Goal: Information Seeking & Learning: Learn about a topic

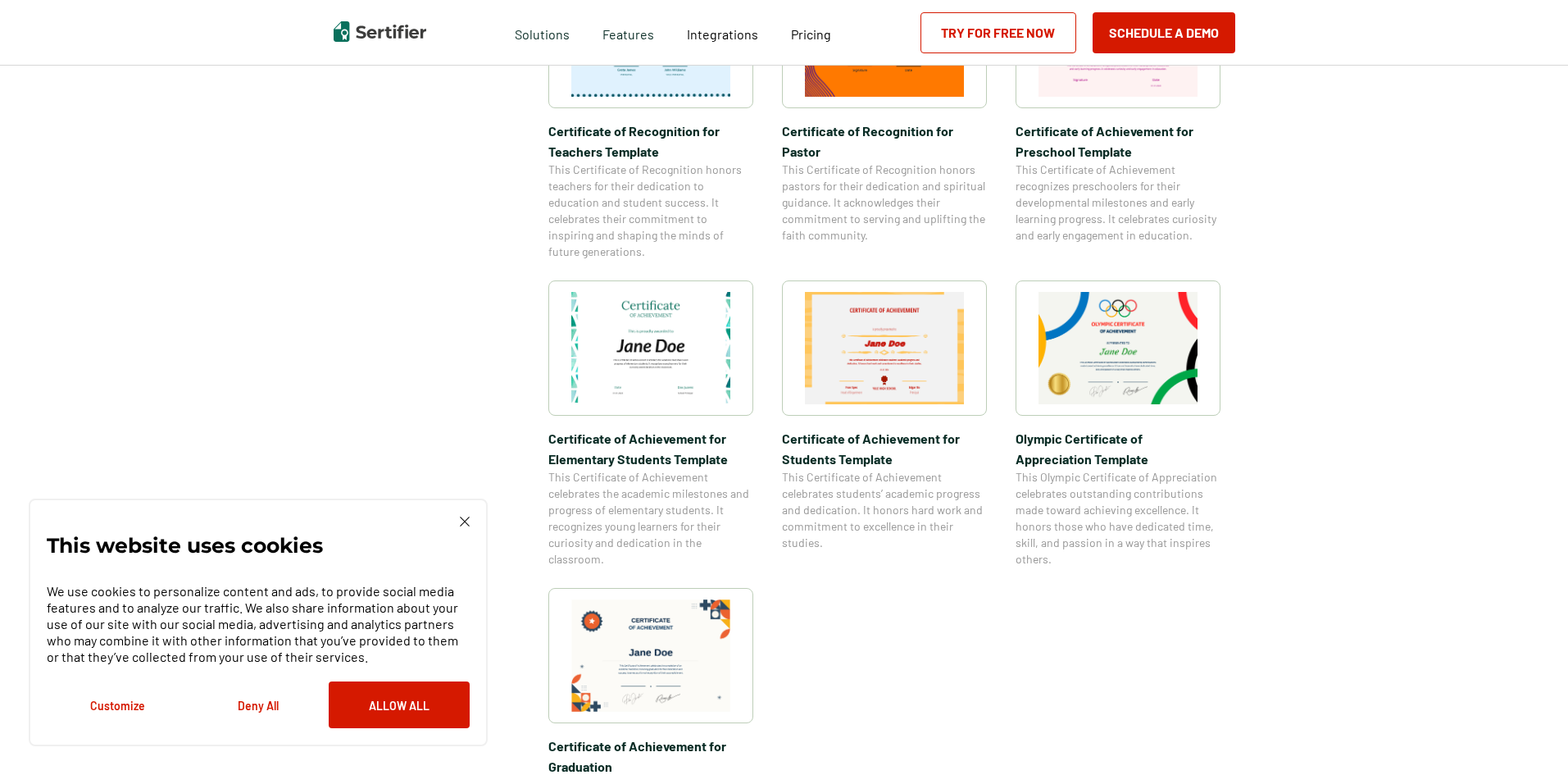
scroll to position [1312, 0]
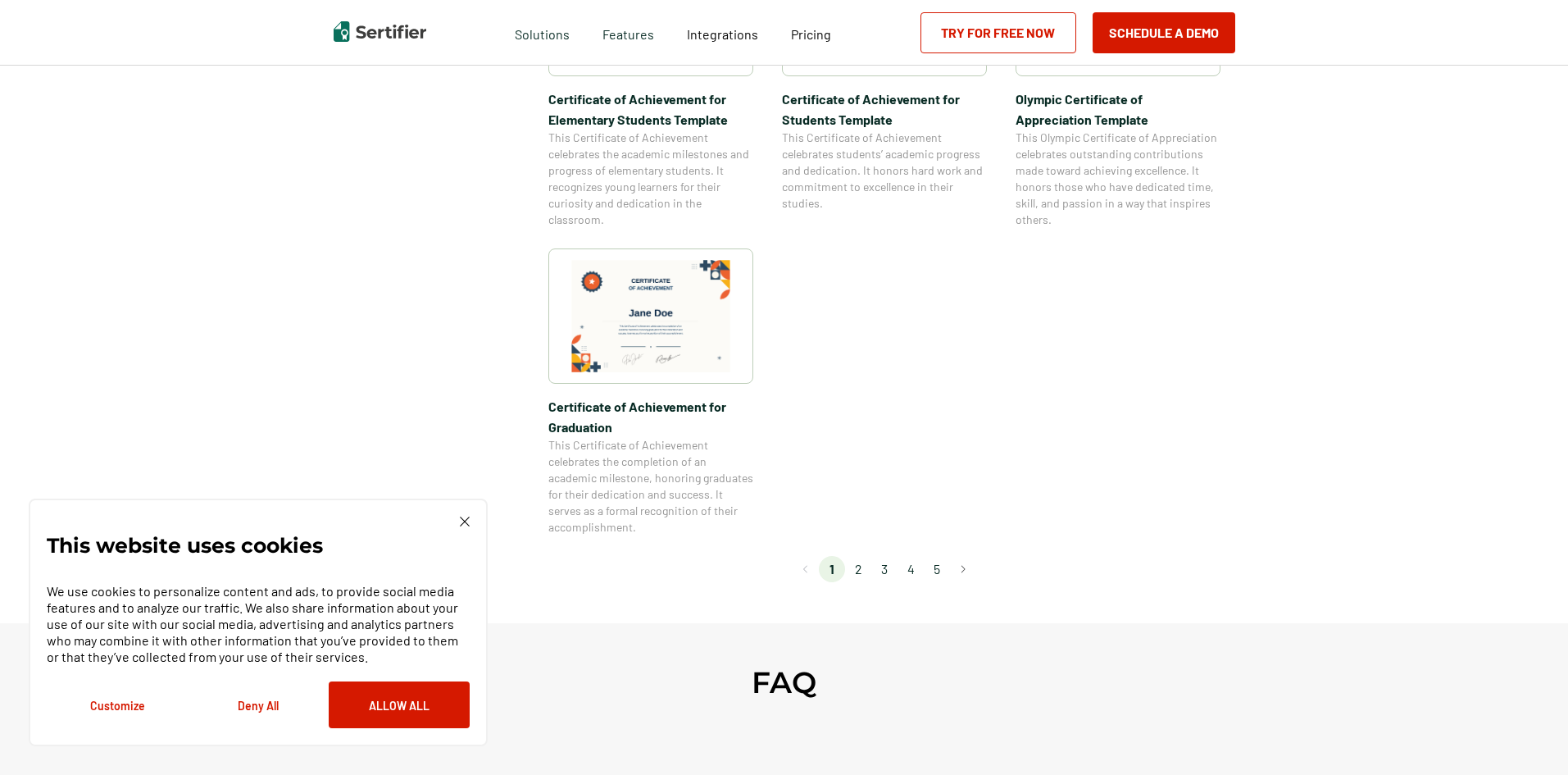
click at [860, 574] on li "2" at bounding box center [857, 568] width 26 height 26
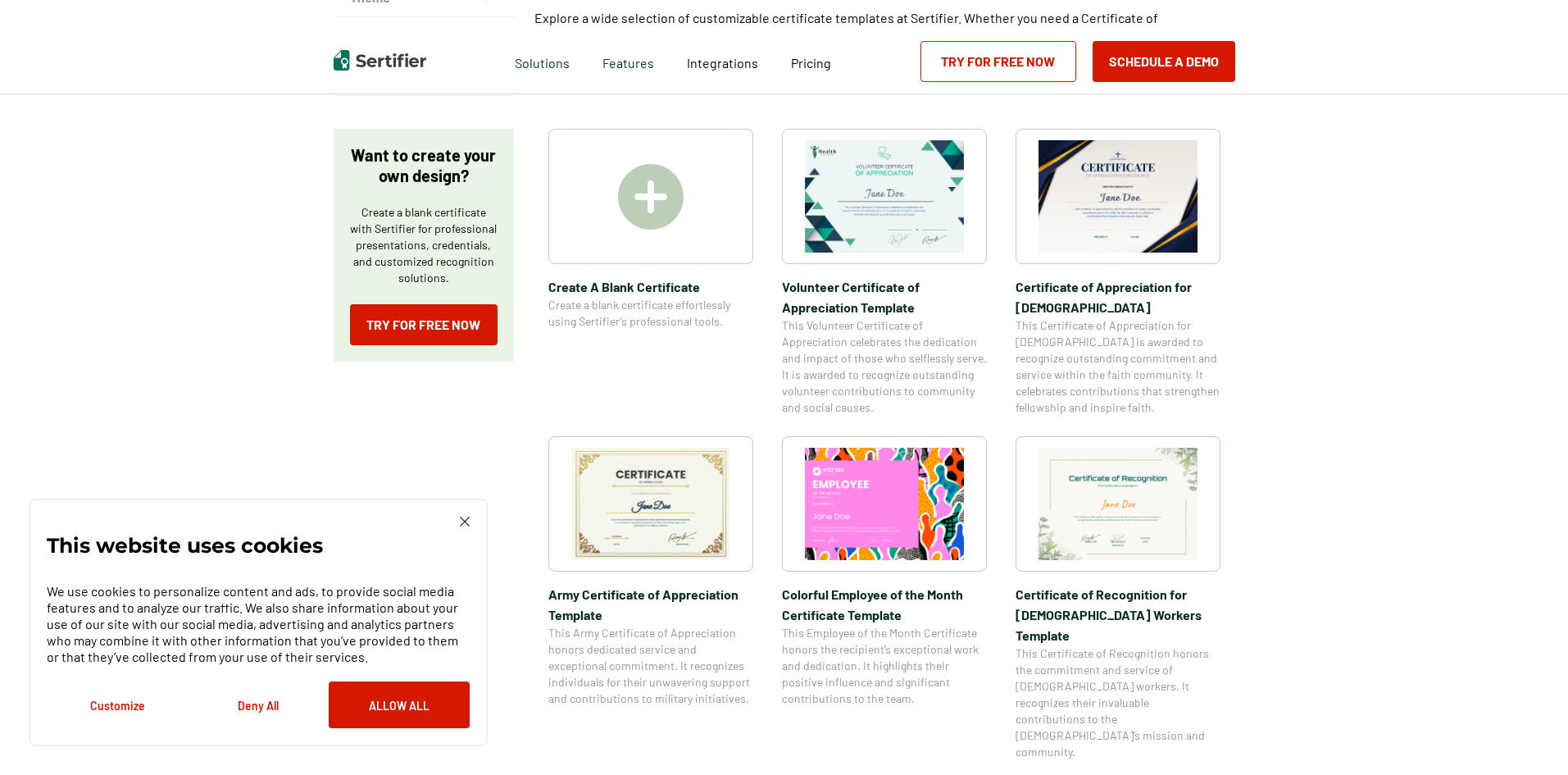
scroll to position [0, 0]
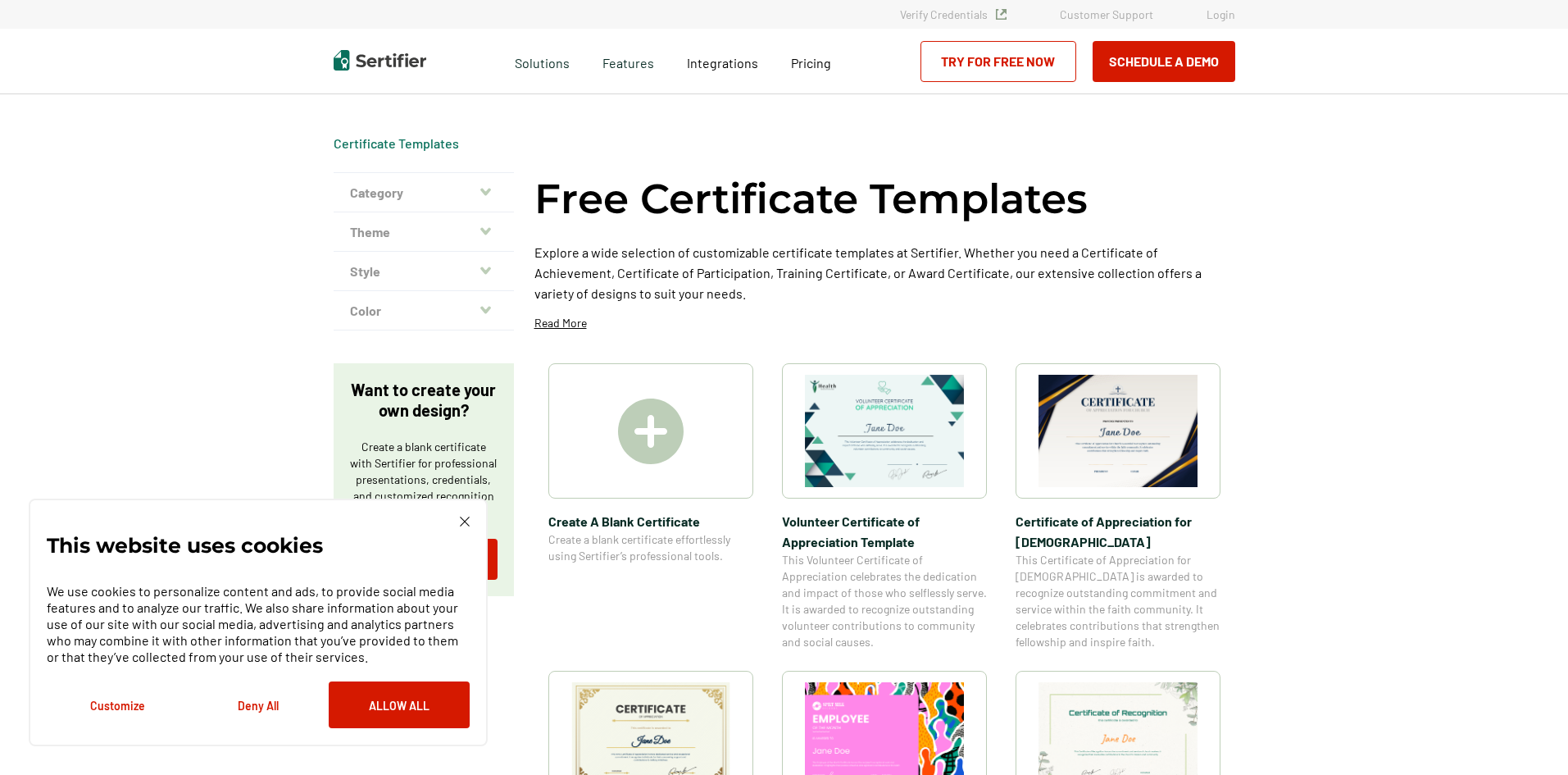
click at [654, 445] on img at bounding box center [651, 431] width 65 height 65
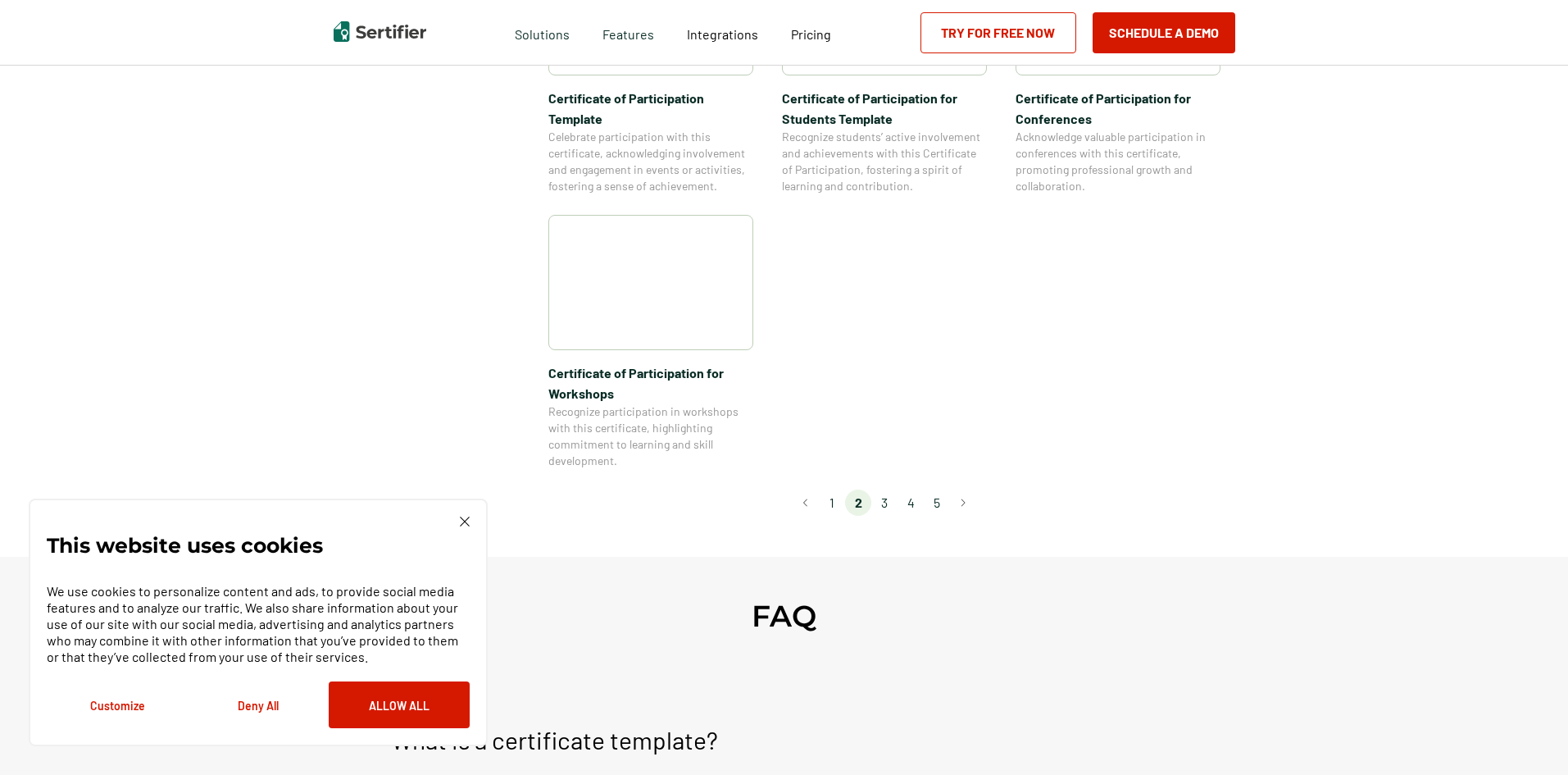
scroll to position [1476, 0]
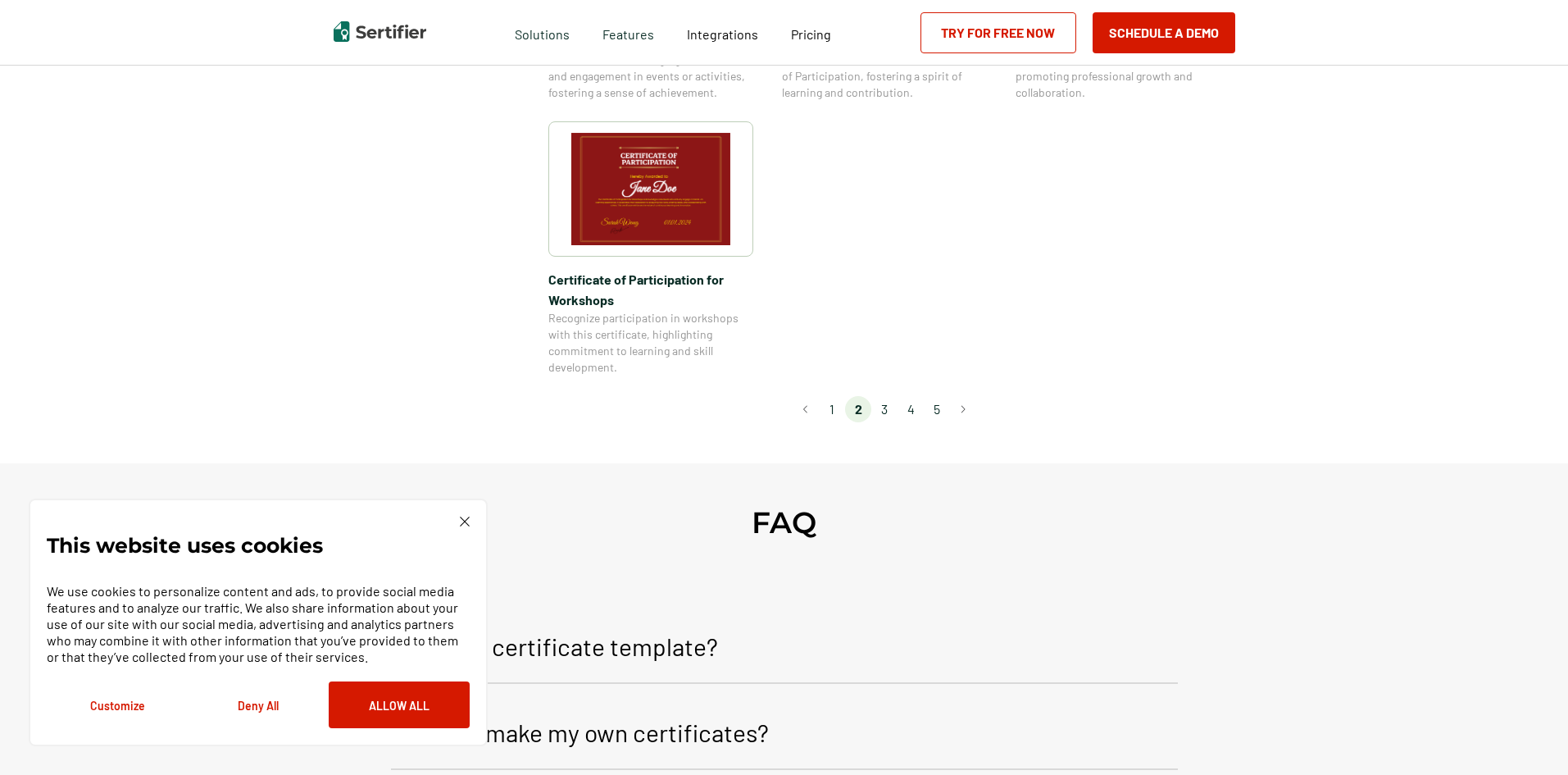
click at [879, 396] on li "3" at bounding box center [884, 409] width 26 height 26
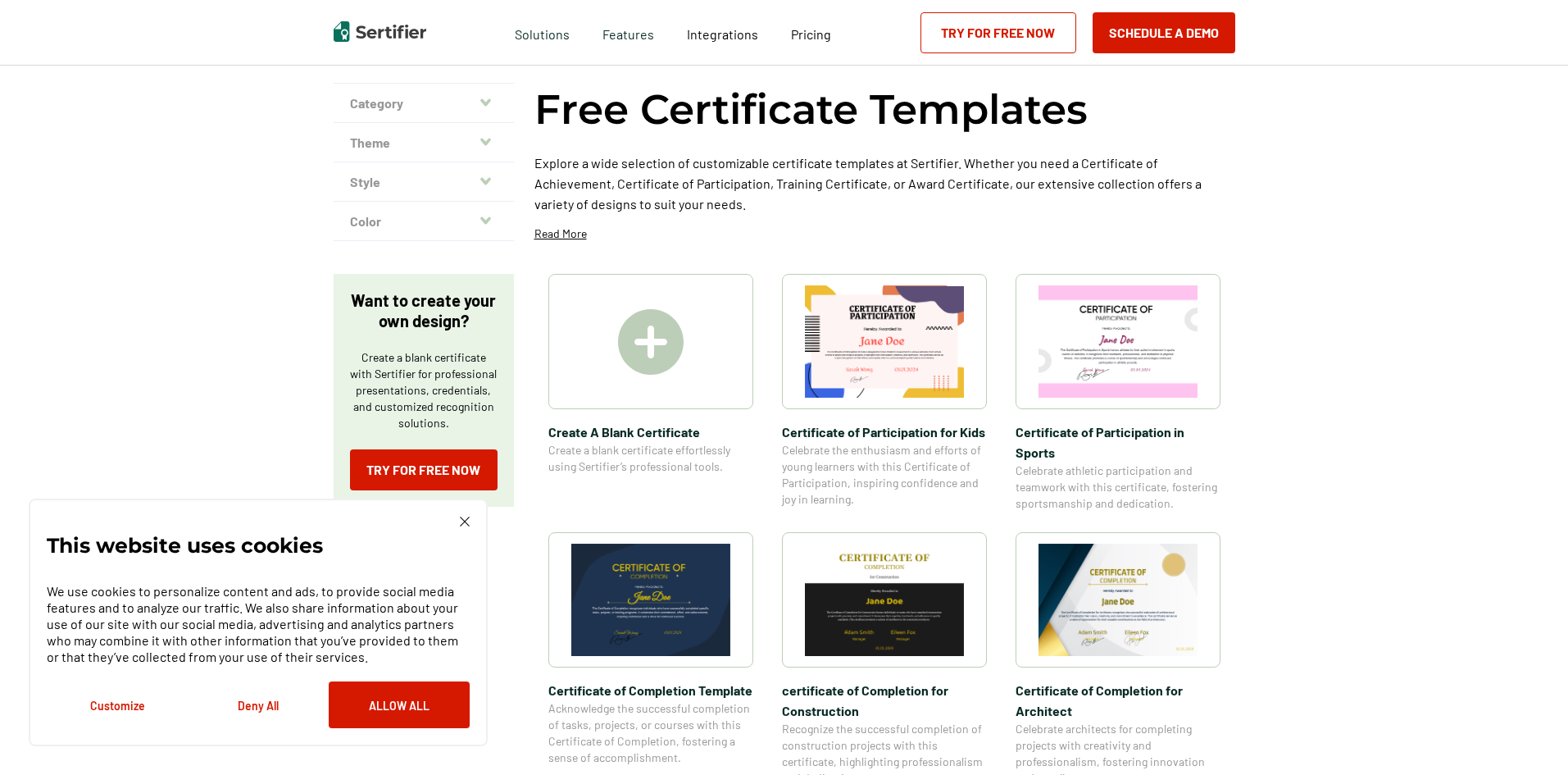
scroll to position [0, 0]
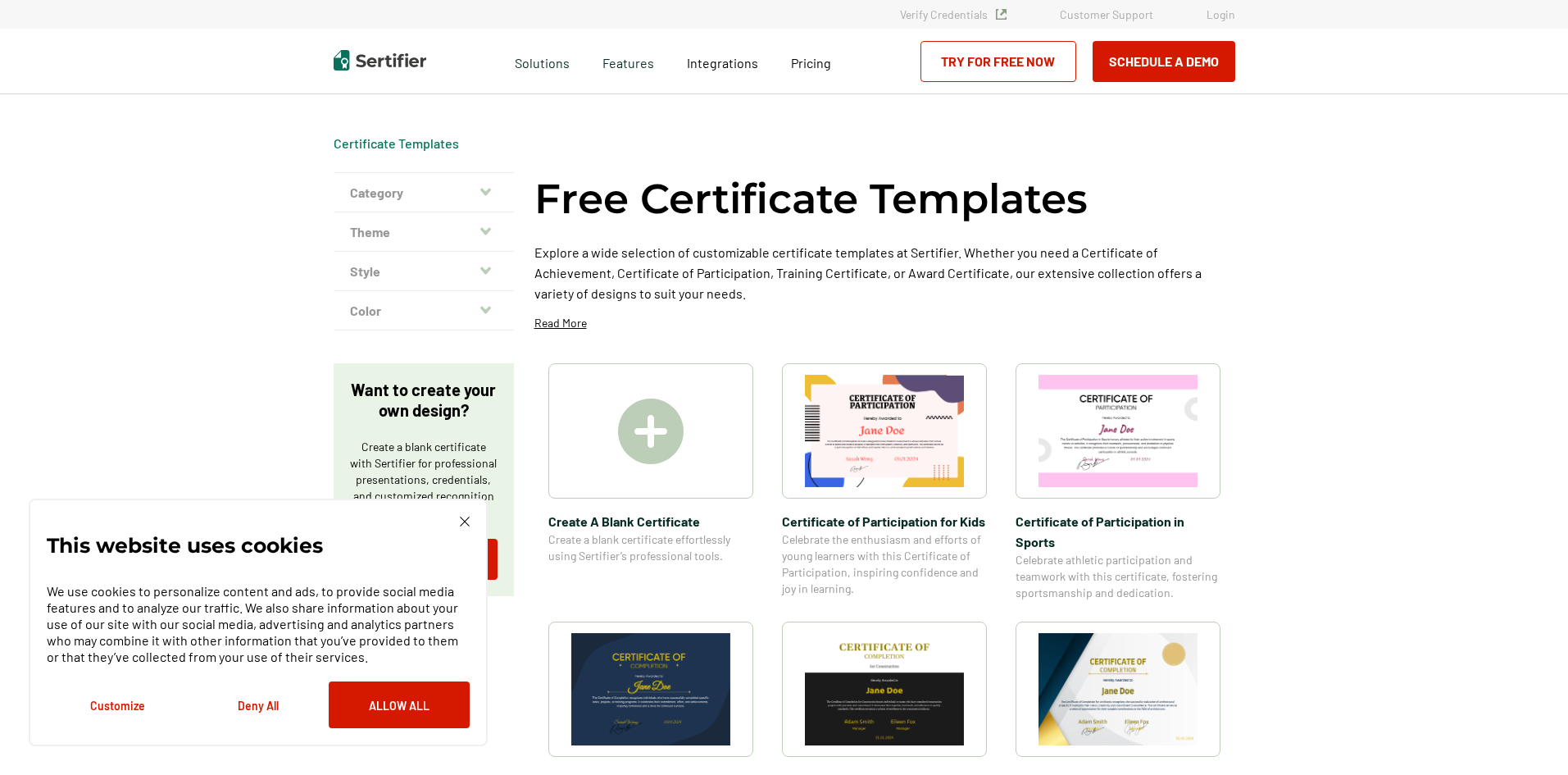
click at [491, 185] on icon "button" at bounding box center [486, 191] width 11 height 13
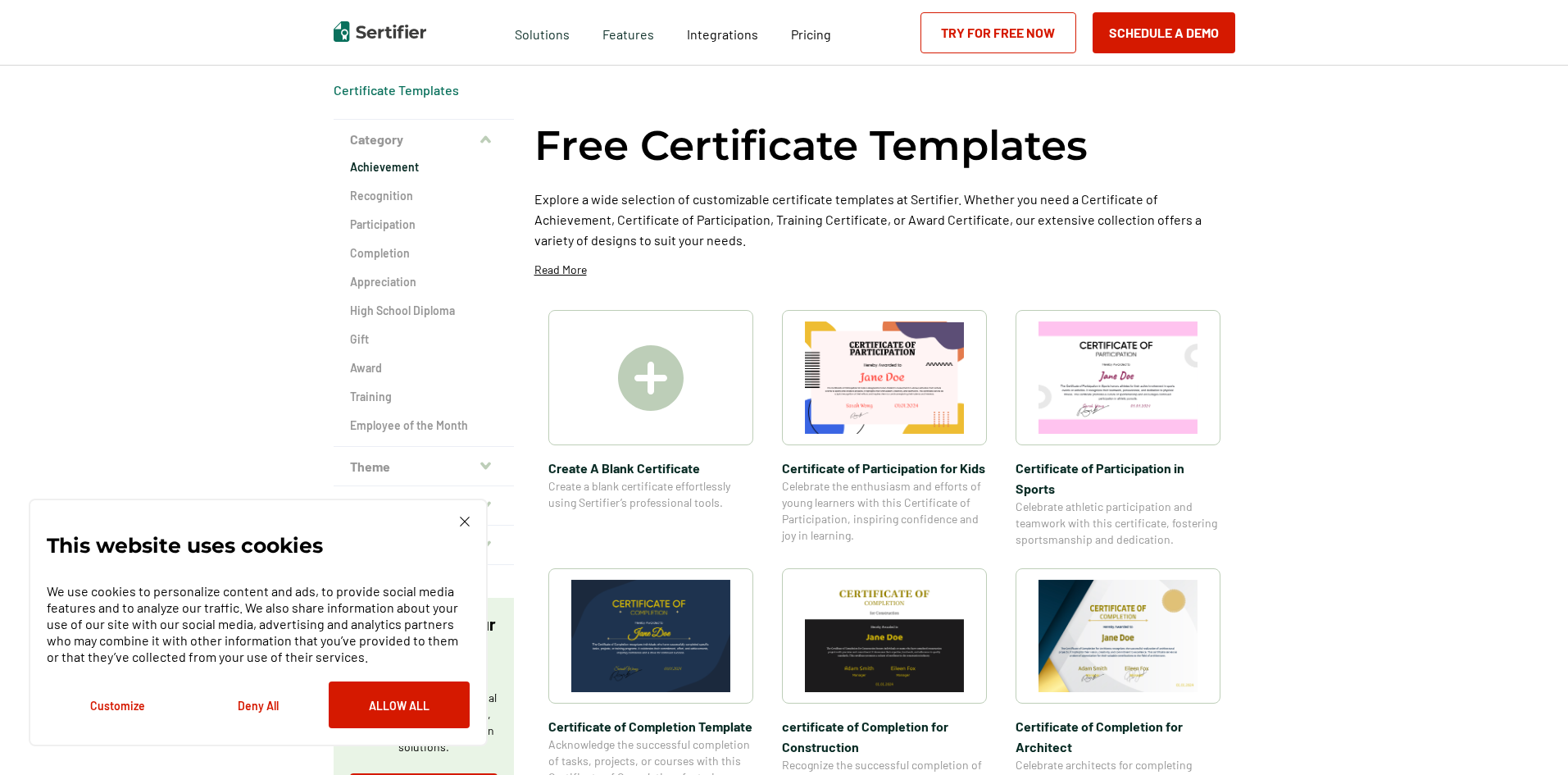
scroll to position [82, 0]
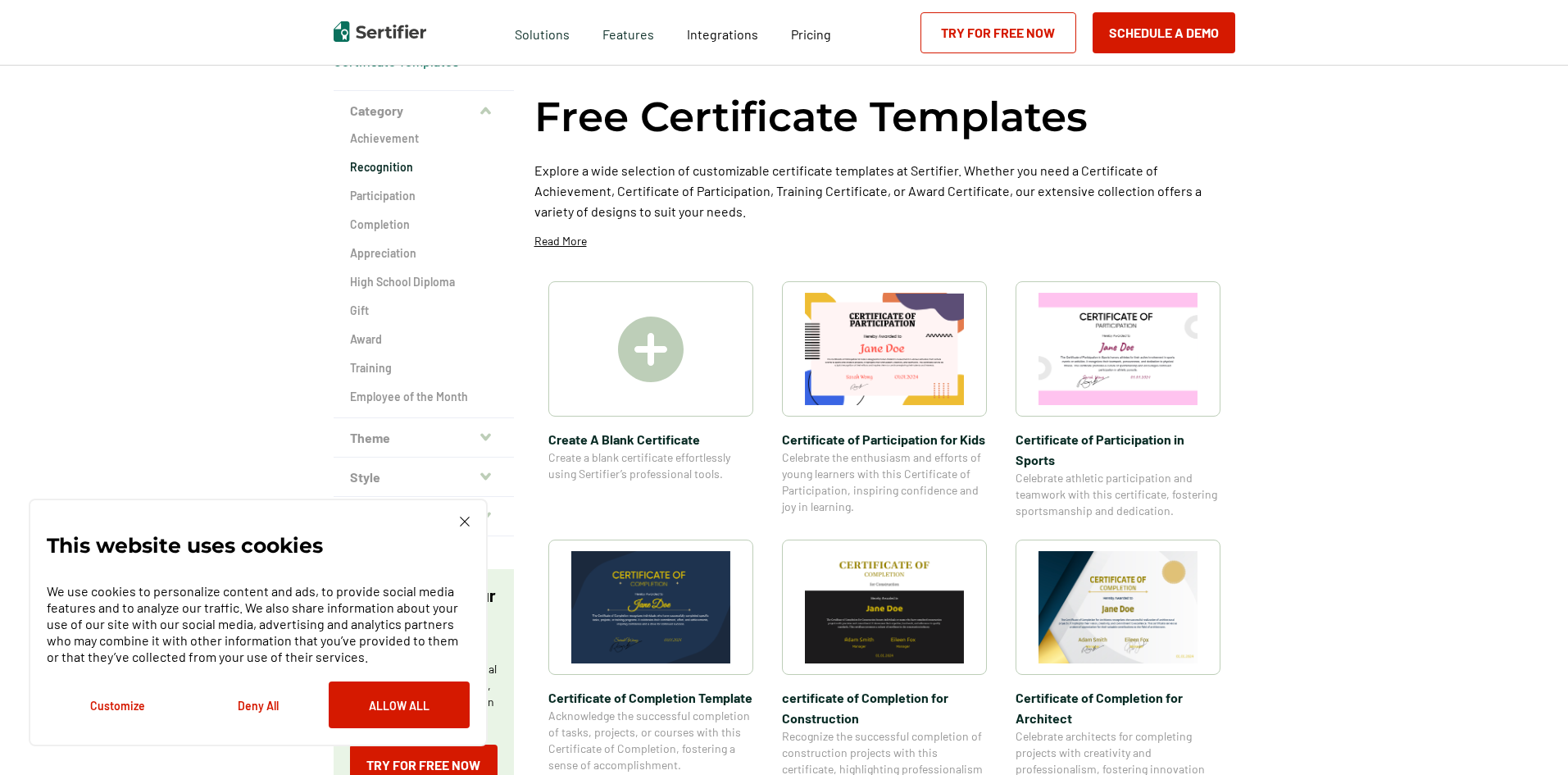
click at [382, 169] on h2 "Recognition" at bounding box center [423, 167] width 148 height 16
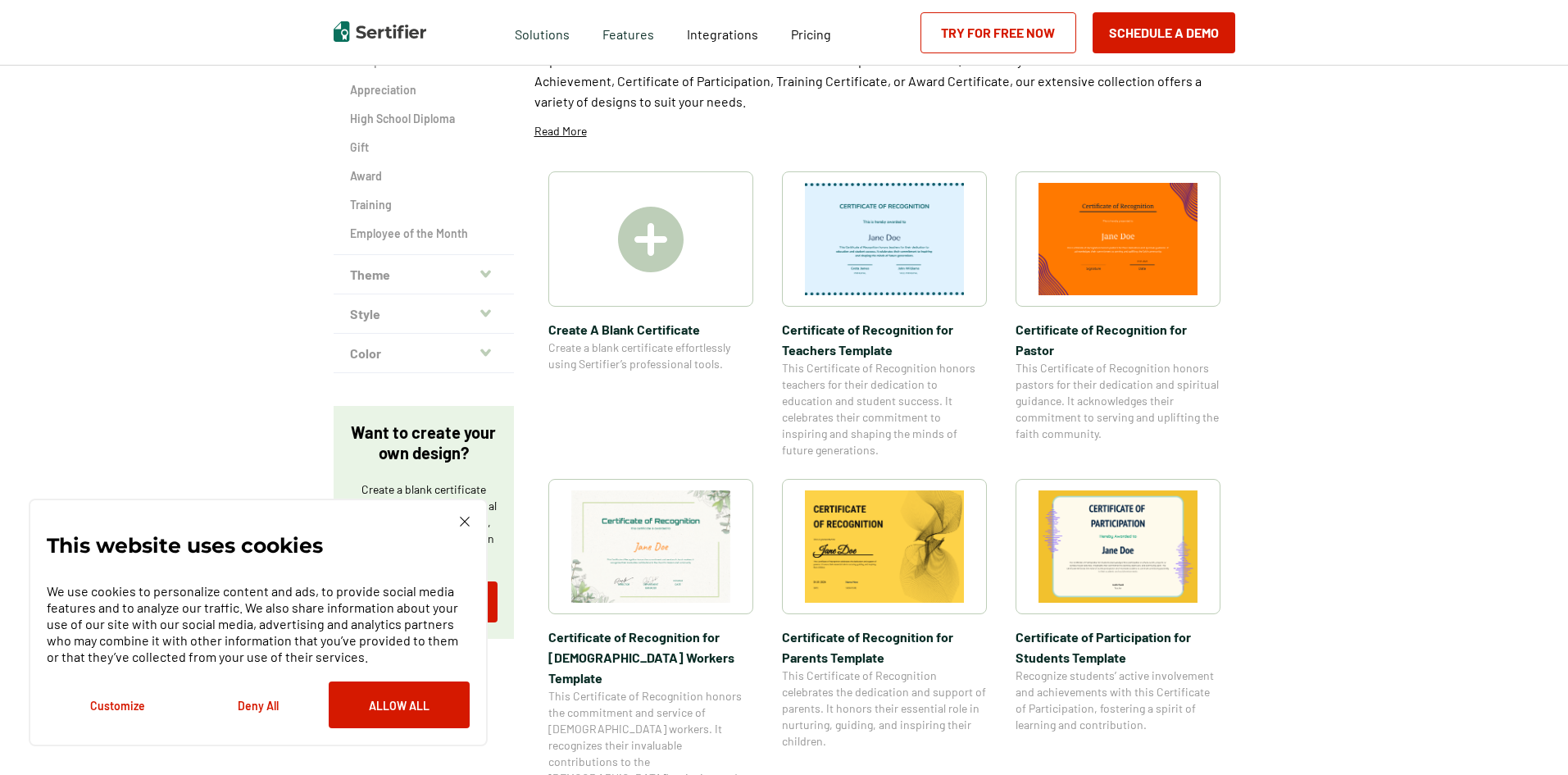
scroll to position [246, 0]
click at [483, 276] on button "Theme" at bounding box center [423, 273] width 180 height 39
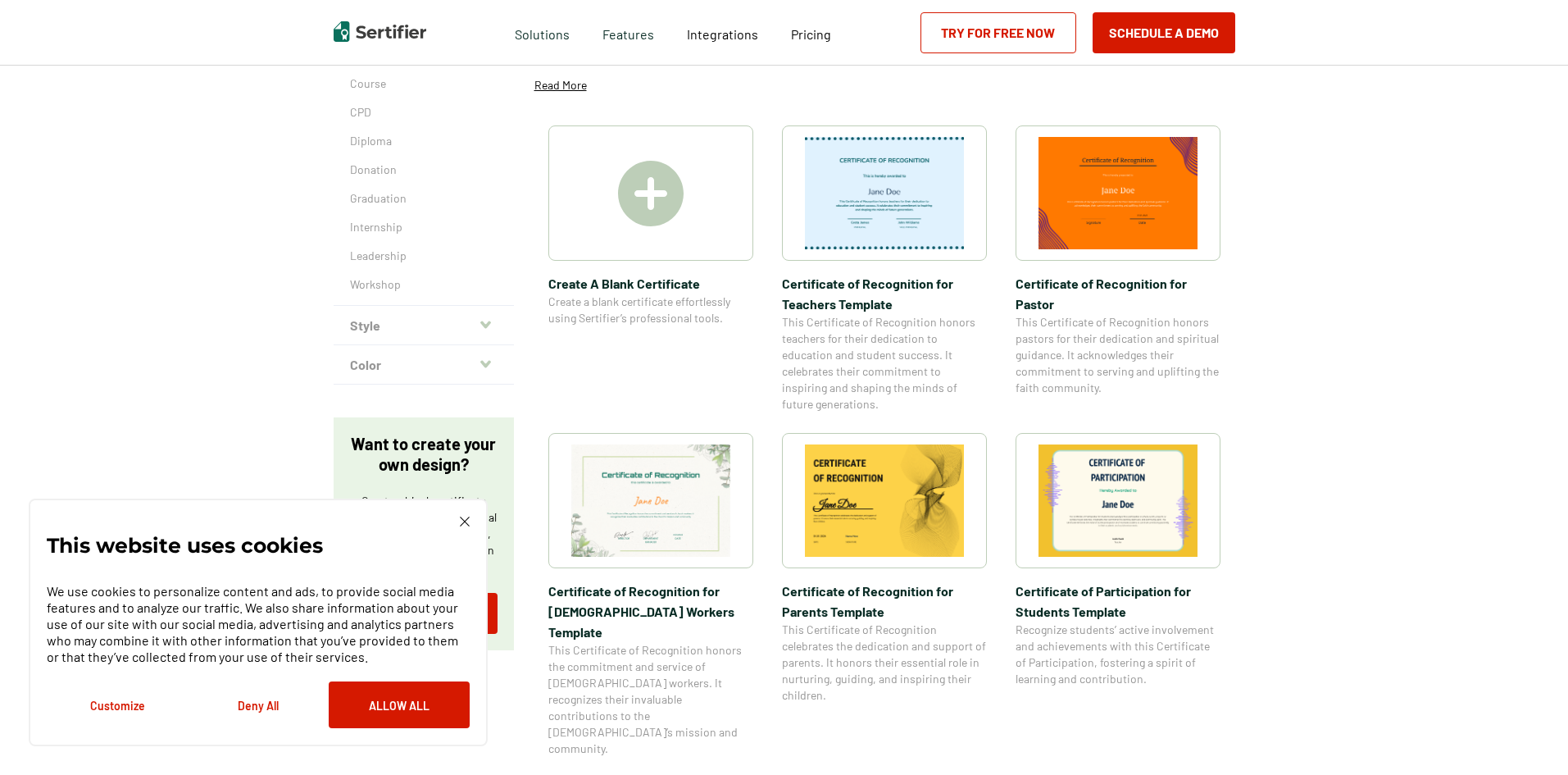
scroll to position [328, 0]
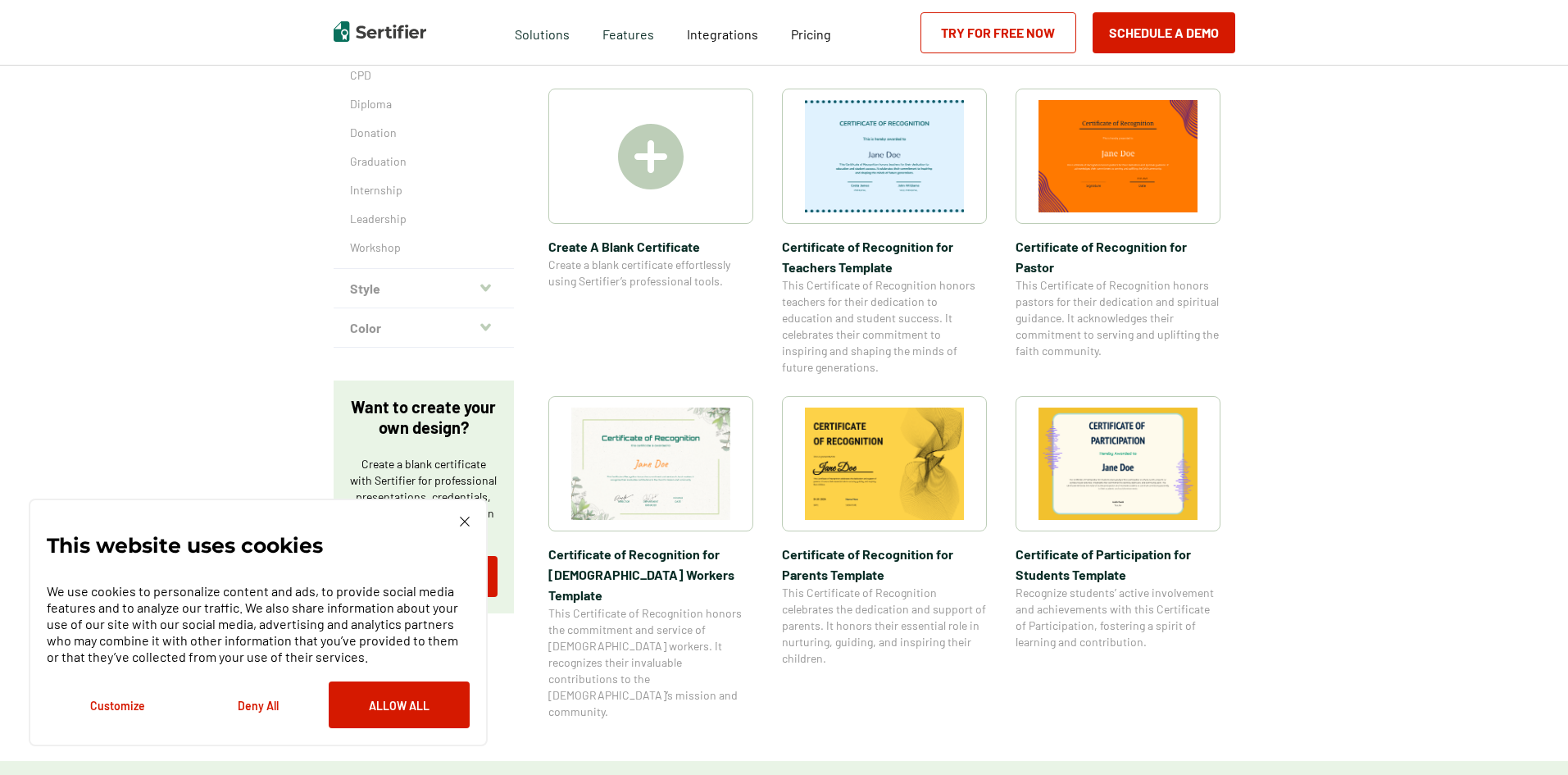
click at [485, 289] on icon "button" at bounding box center [486, 287] width 11 height 13
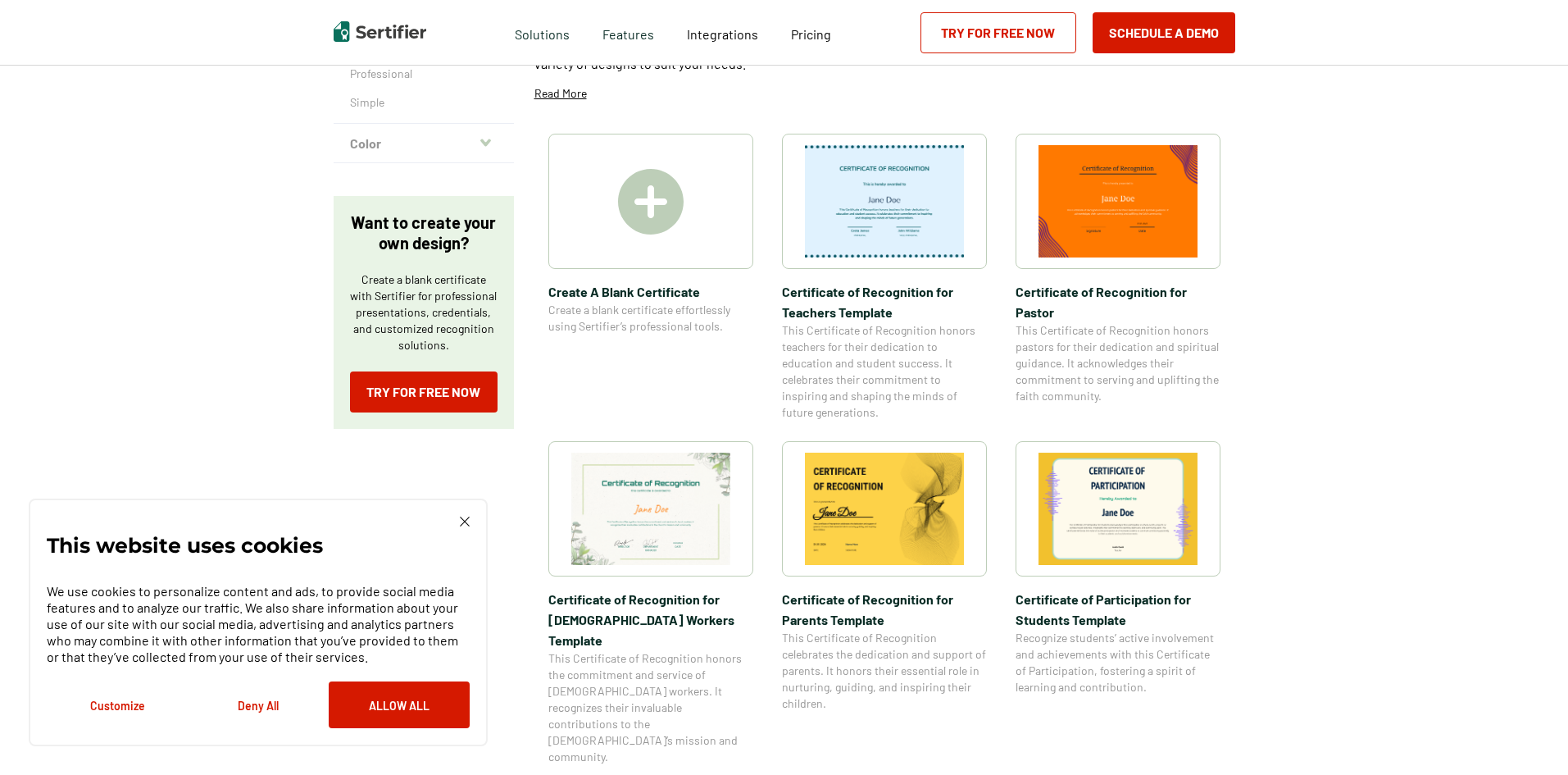
scroll to position [164, 0]
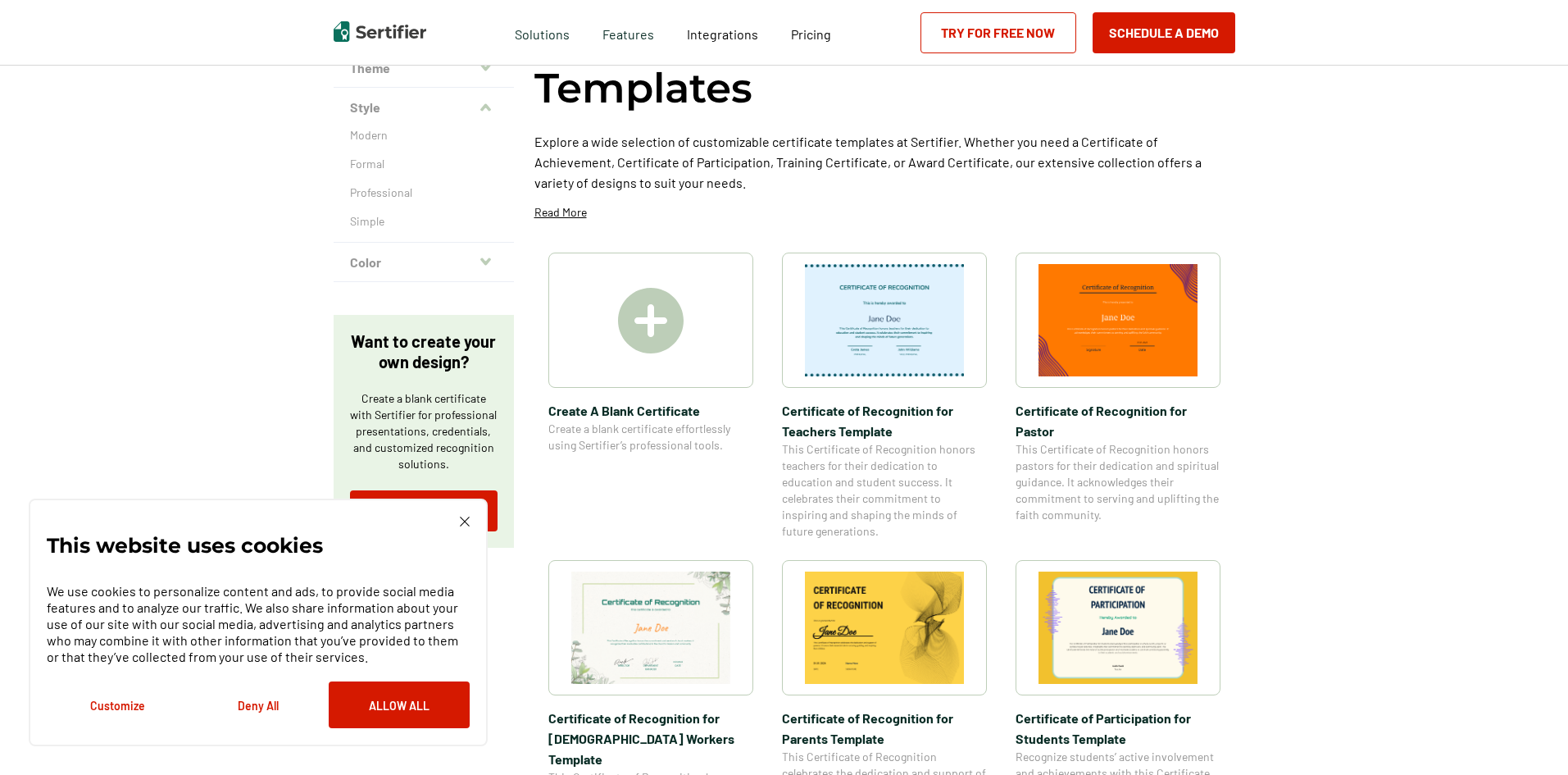
click at [1385, 348] on div "Certificate Templates Certificate of Recognition Templates Category Achievement…" at bounding box center [784, 741] width 1568 height 1753
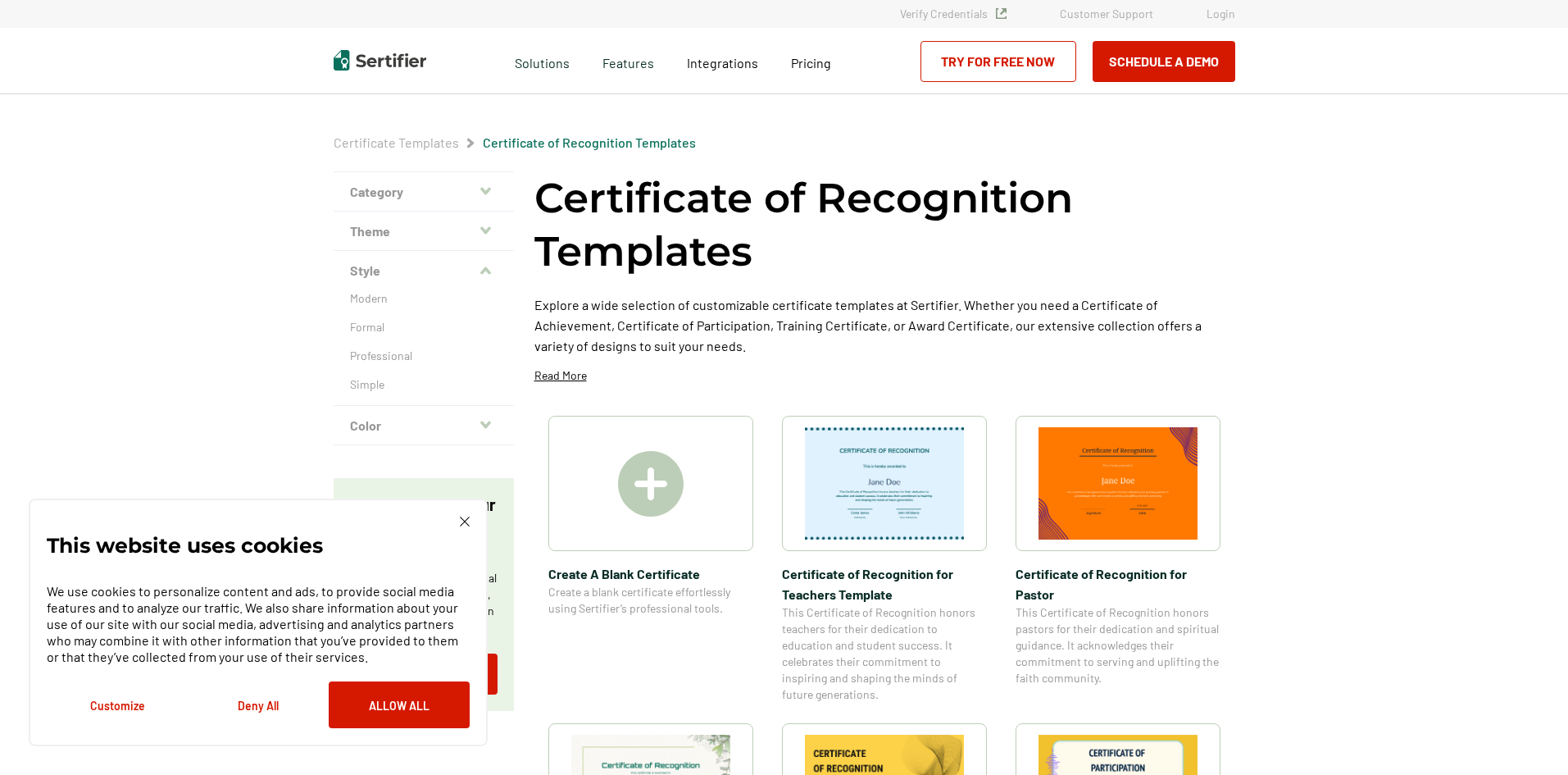
scroll to position [0, 0]
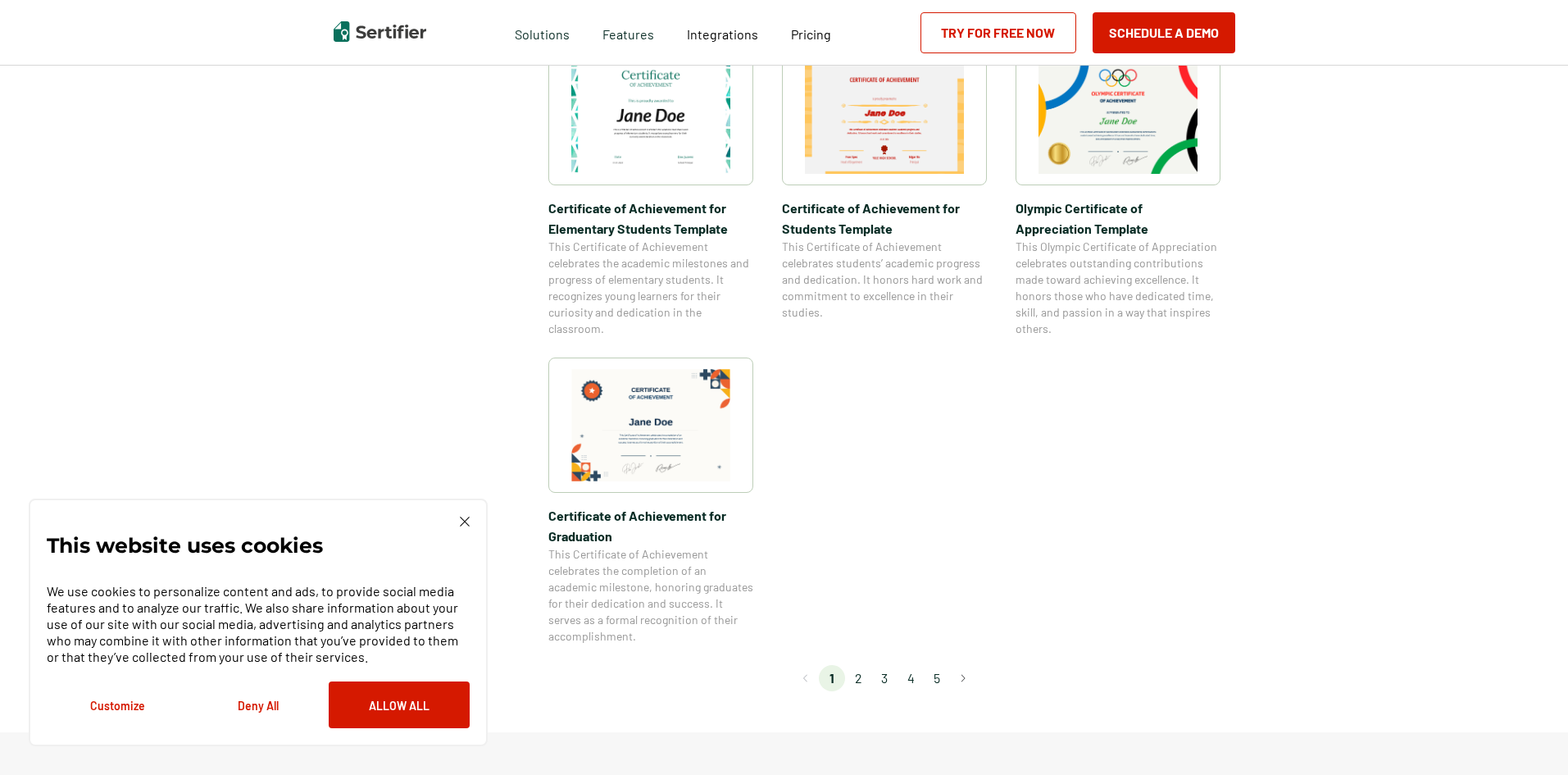
scroll to position [1312, 0]
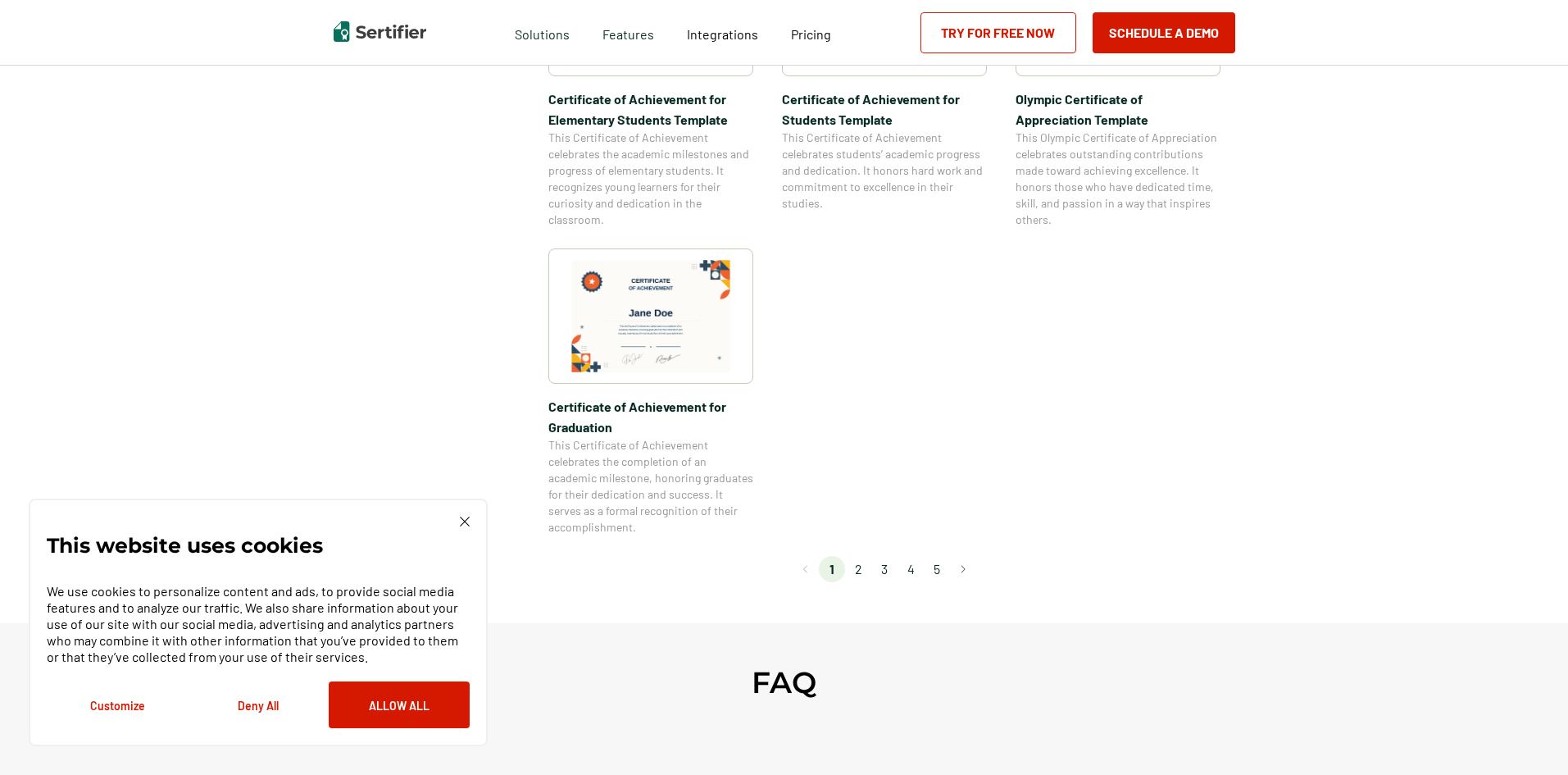
click at [886, 562] on li "3" at bounding box center [884, 568] width 26 height 26
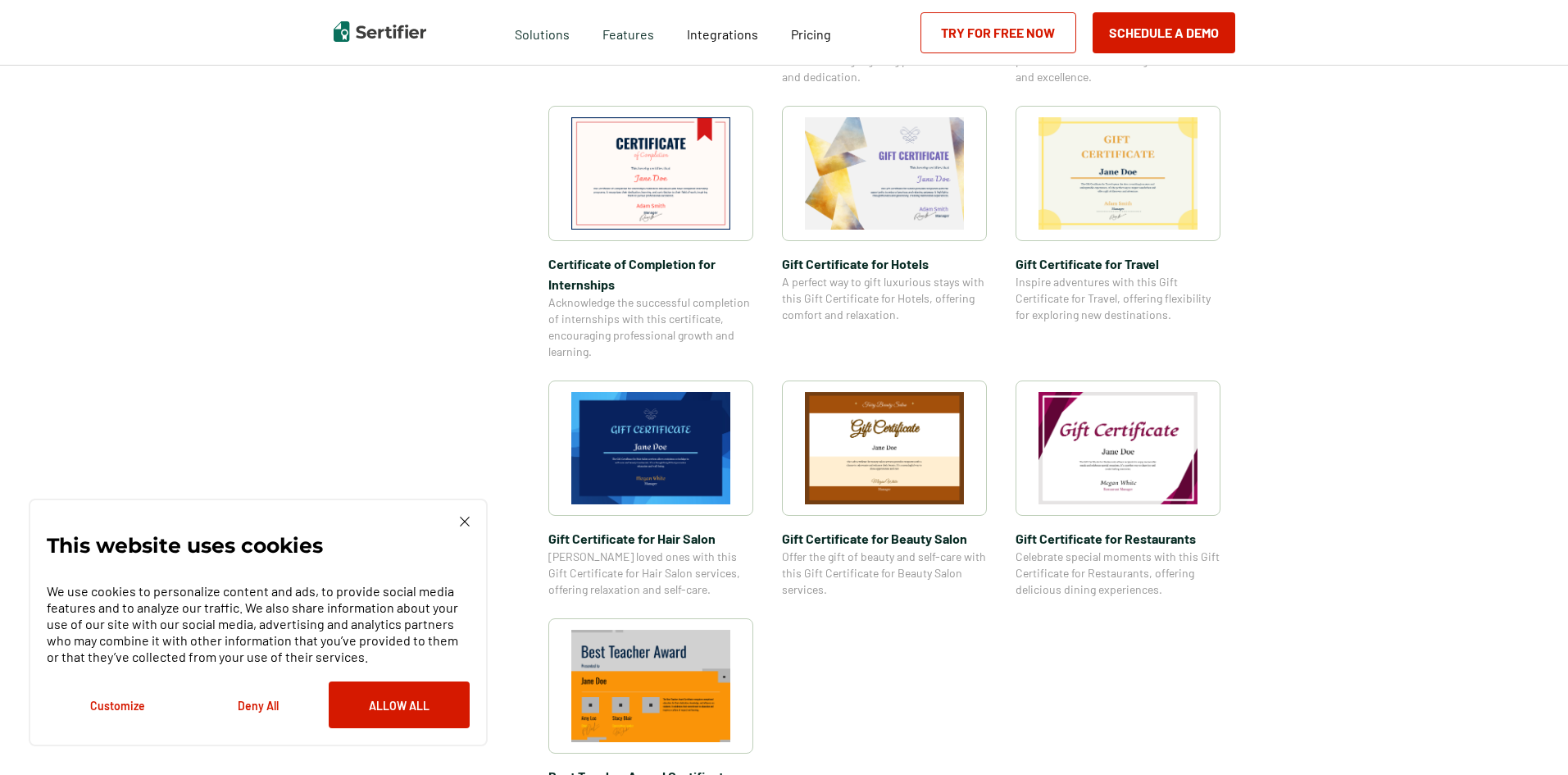
scroll to position [819, 0]
